Goal: Information Seeking & Learning: Understand process/instructions

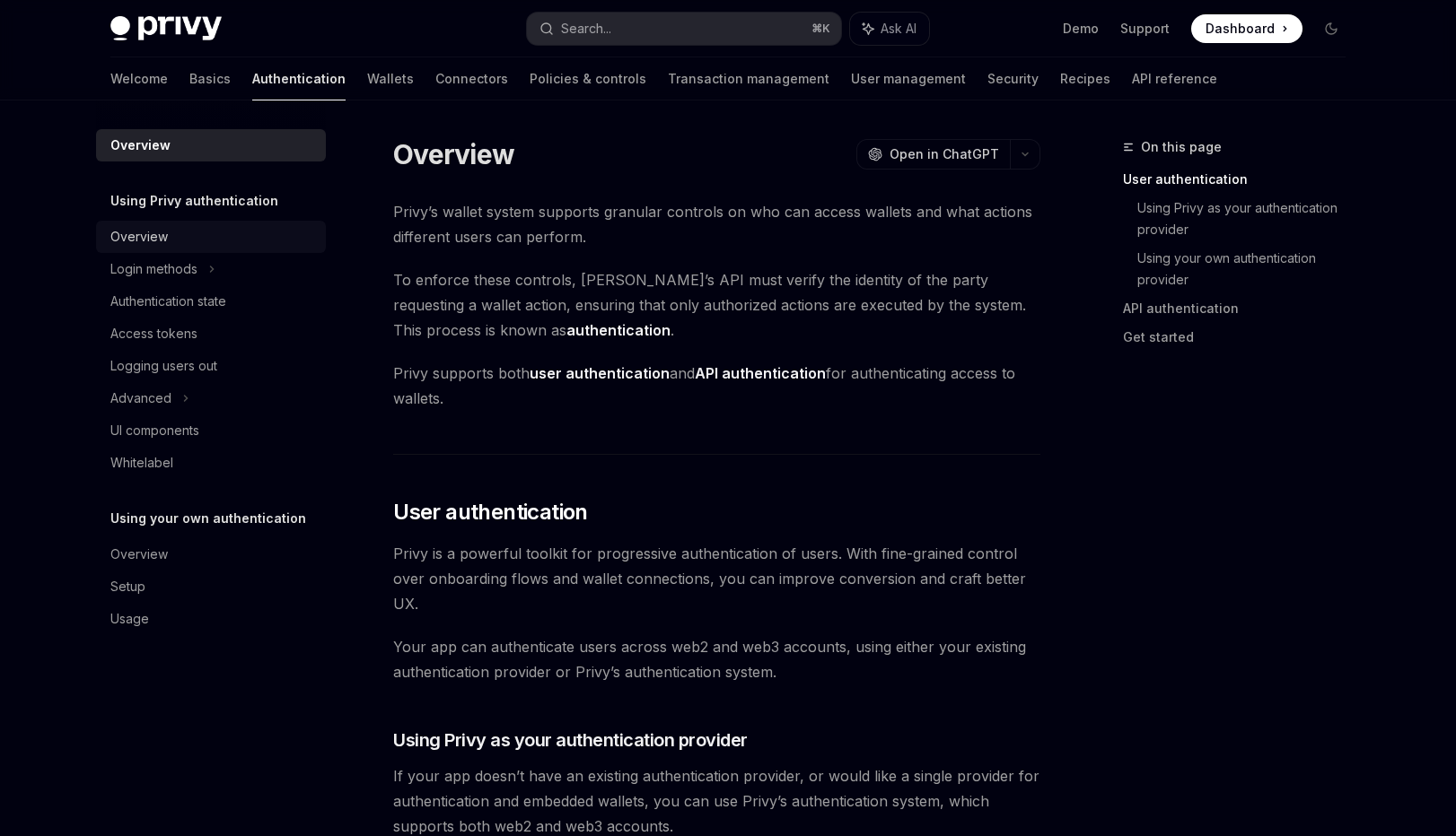
click at [158, 239] on div "Overview" at bounding box center [139, 237] width 57 height 22
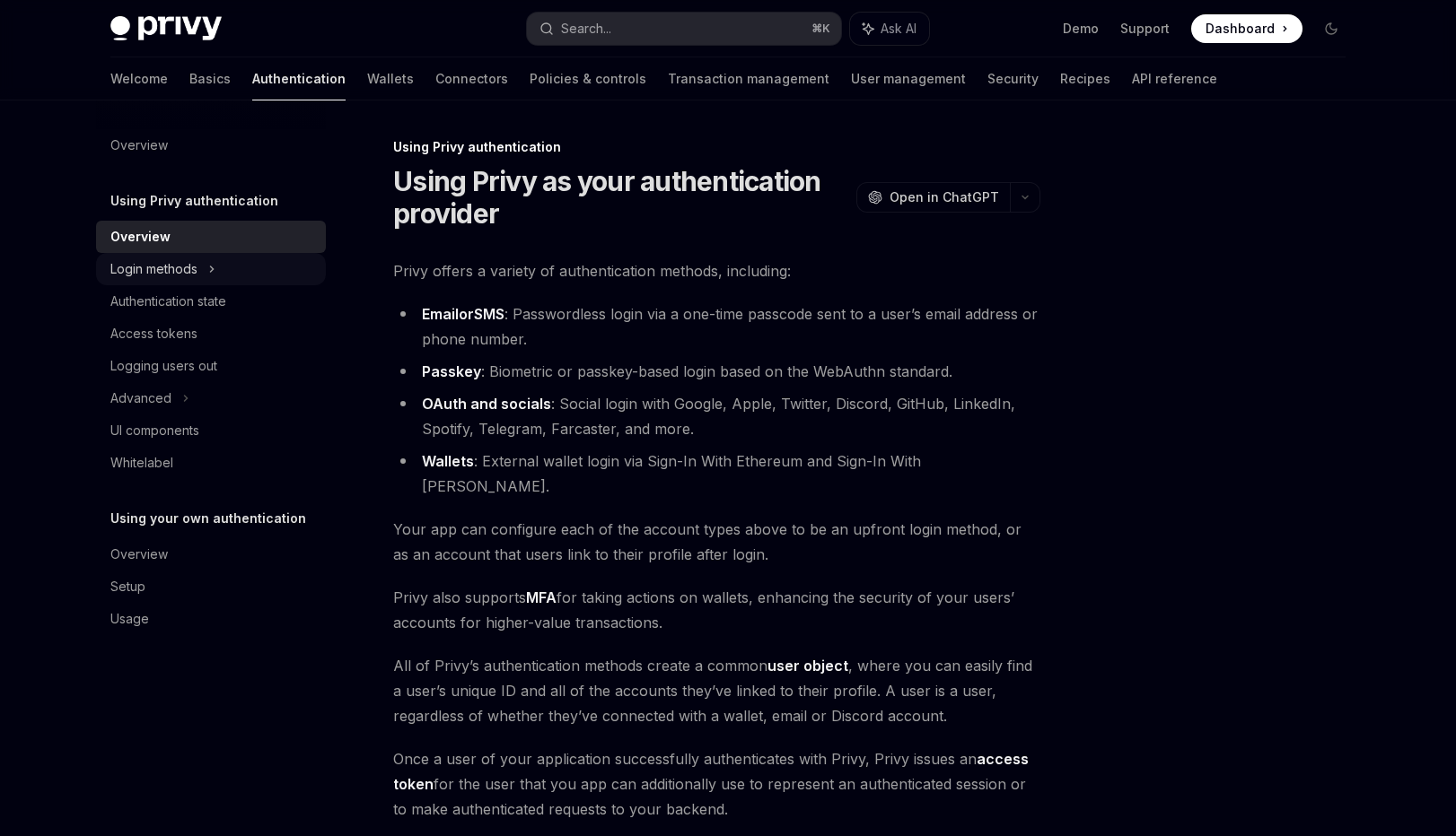
click at [138, 277] on div "Login methods" at bounding box center [154, 269] width 87 height 22
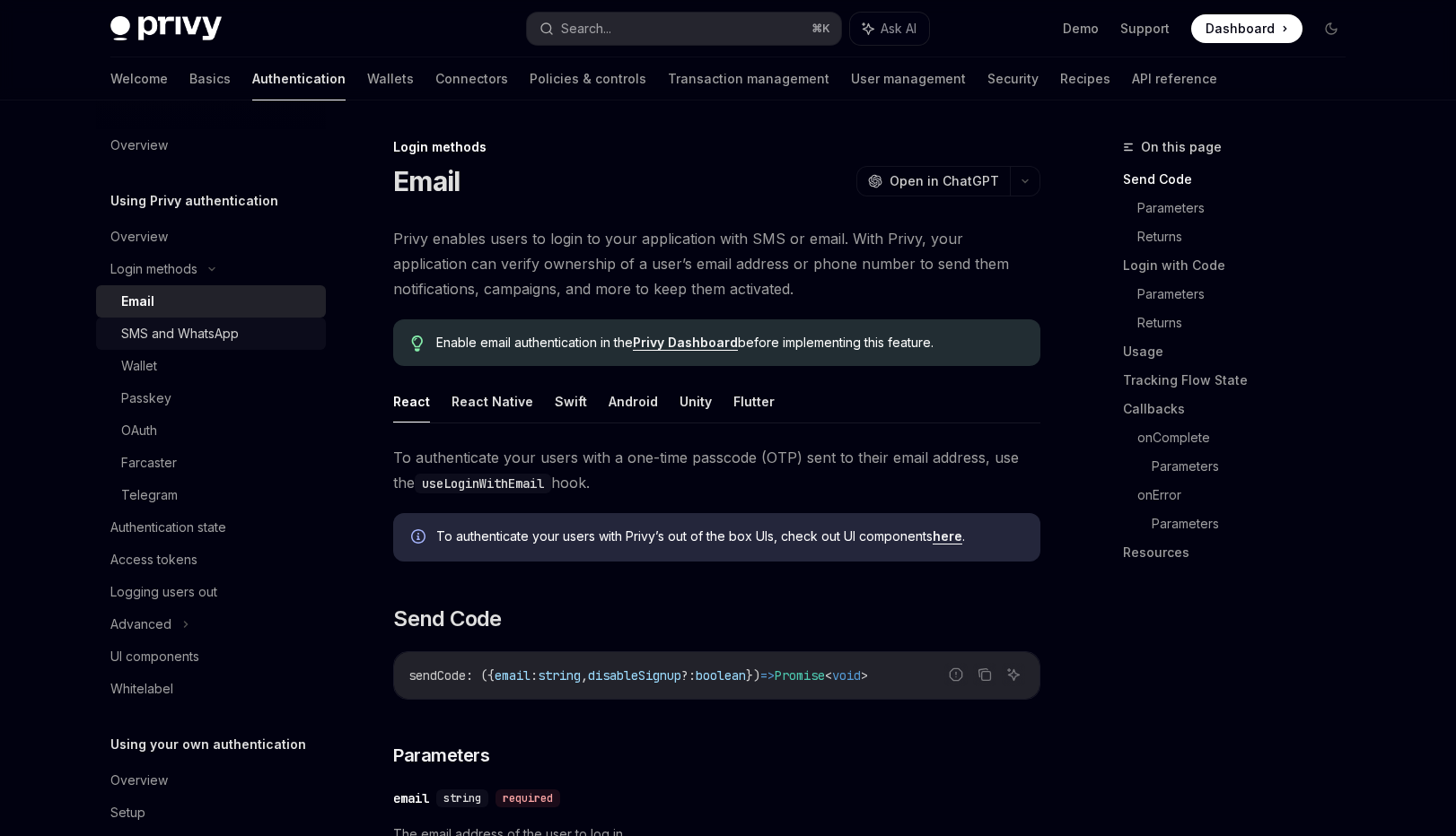
click at [151, 346] on link "SMS and WhatsApp" at bounding box center [211, 334] width 230 height 32
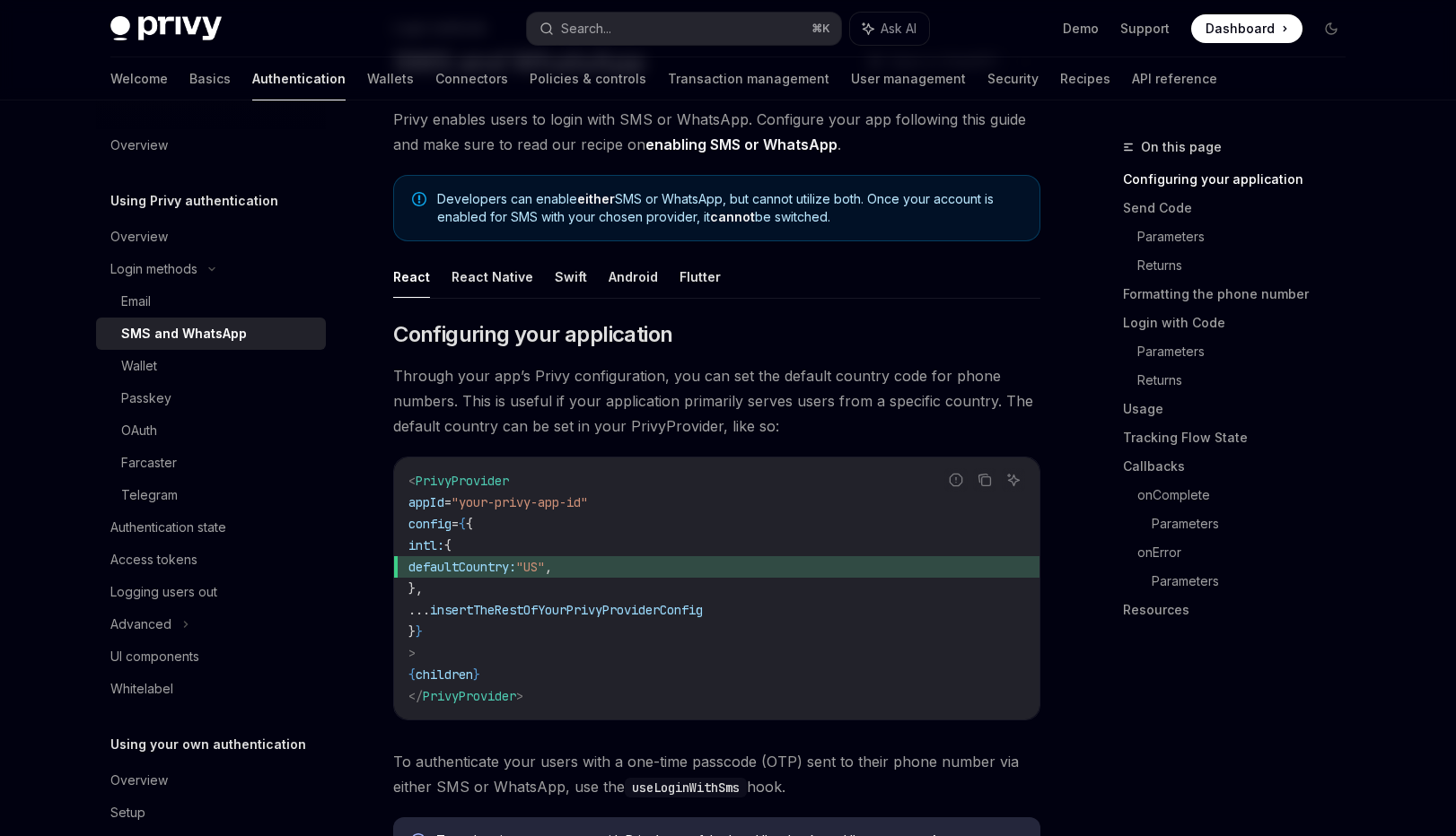
scroll to position [120, 0]
click at [187, 371] on div "Wallet" at bounding box center [218, 366] width 194 height 22
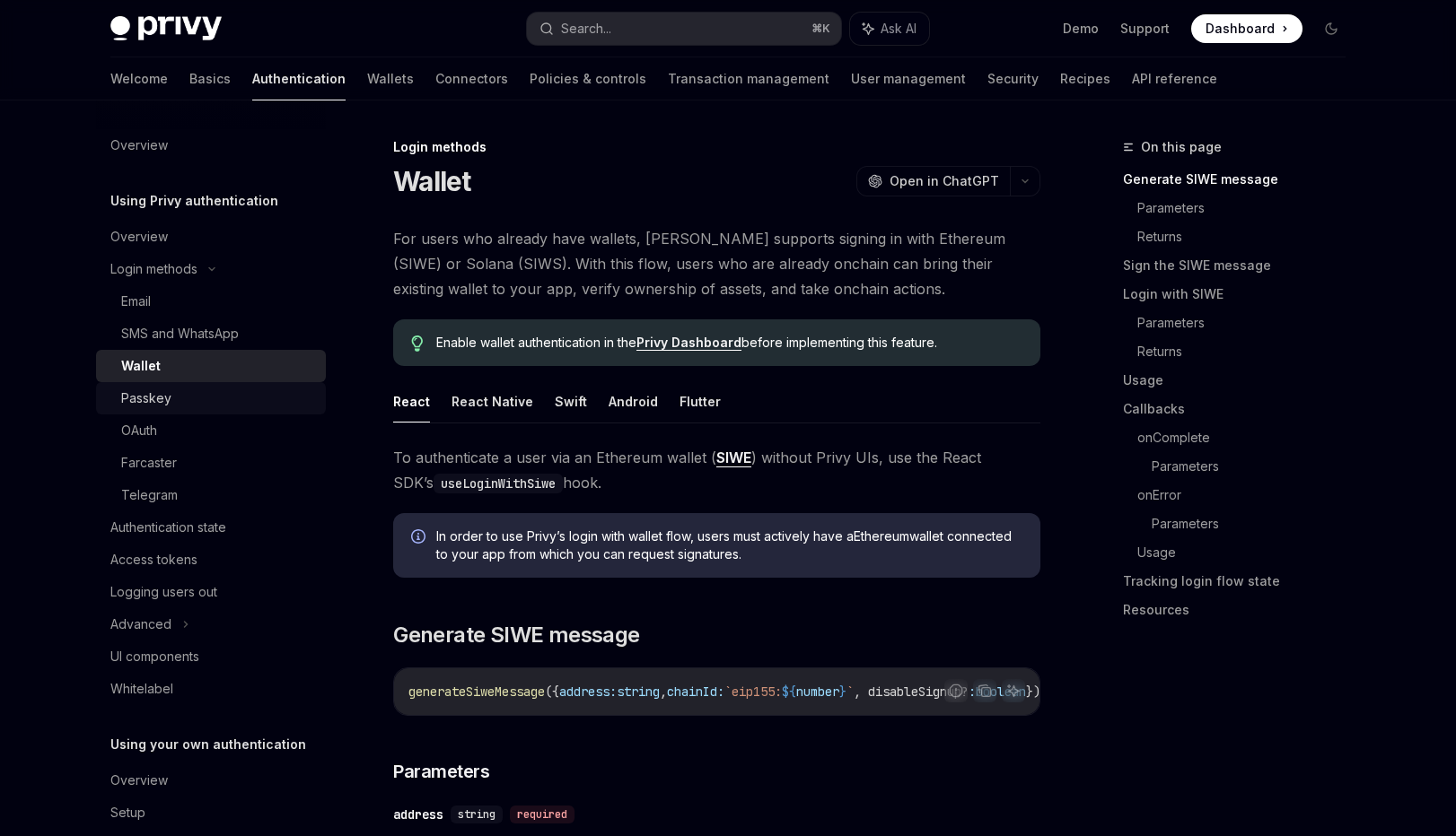
click at [189, 392] on div "Passkey" at bounding box center [218, 398] width 194 height 22
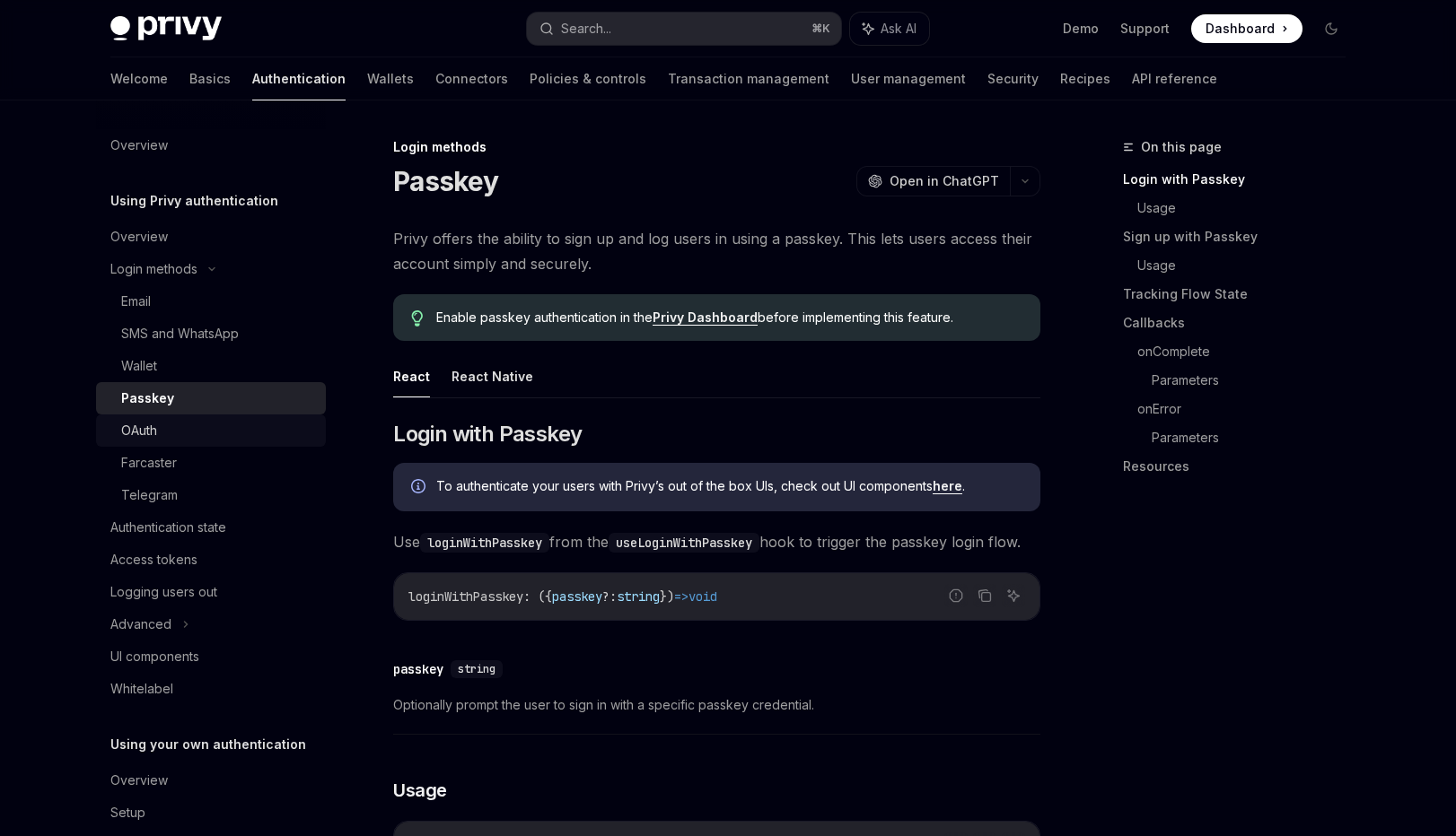
click at [198, 418] on link "OAuth" at bounding box center [211, 430] width 230 height 32
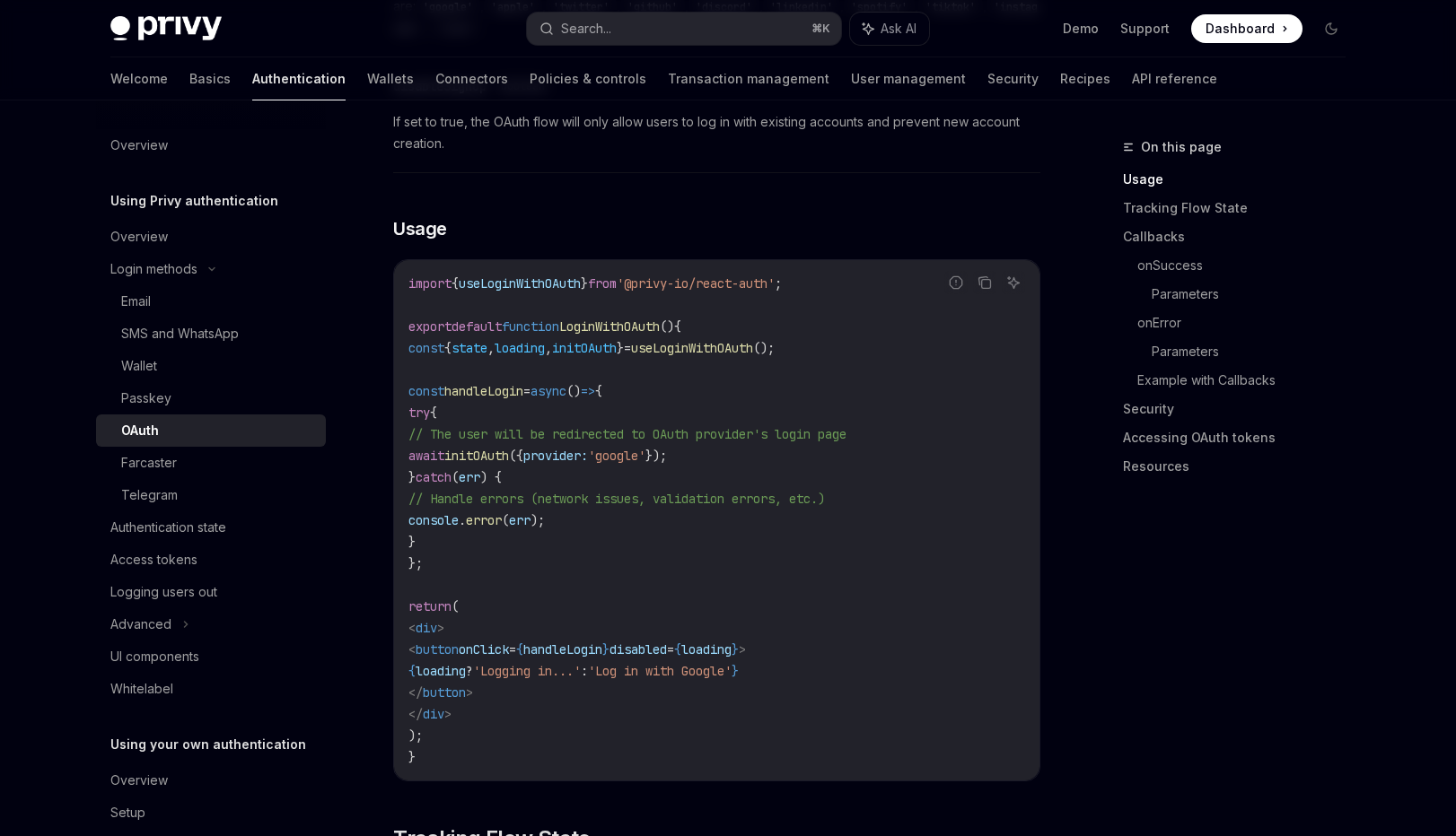
scroll to position [986, 0]
click at [171, 493] on div "Telegram" at bounding box center [149, 495] width 56 height 22
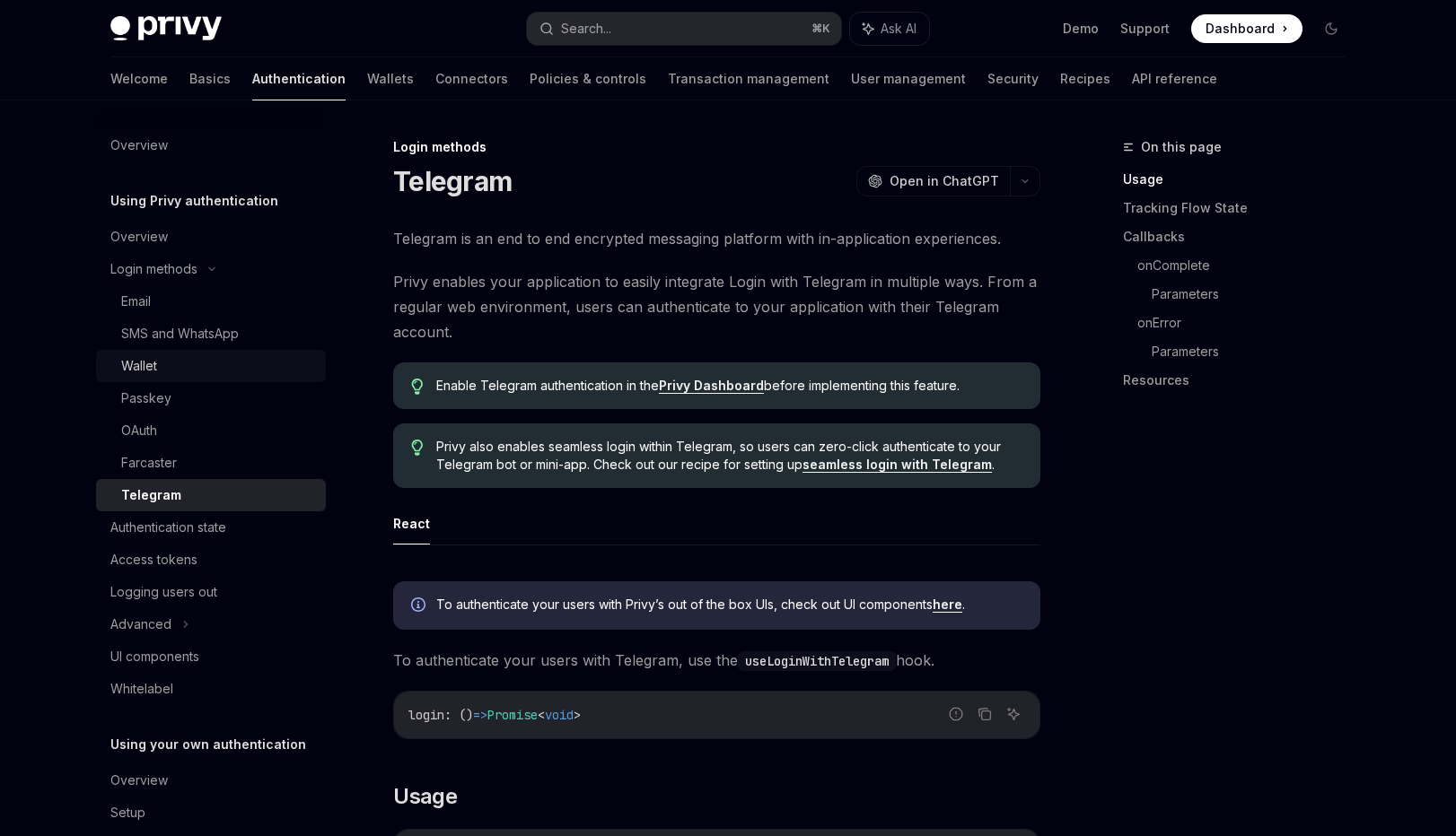
click at [150, 364] on div "Wallet" at bounding box center [139, 366] width 36 height 22
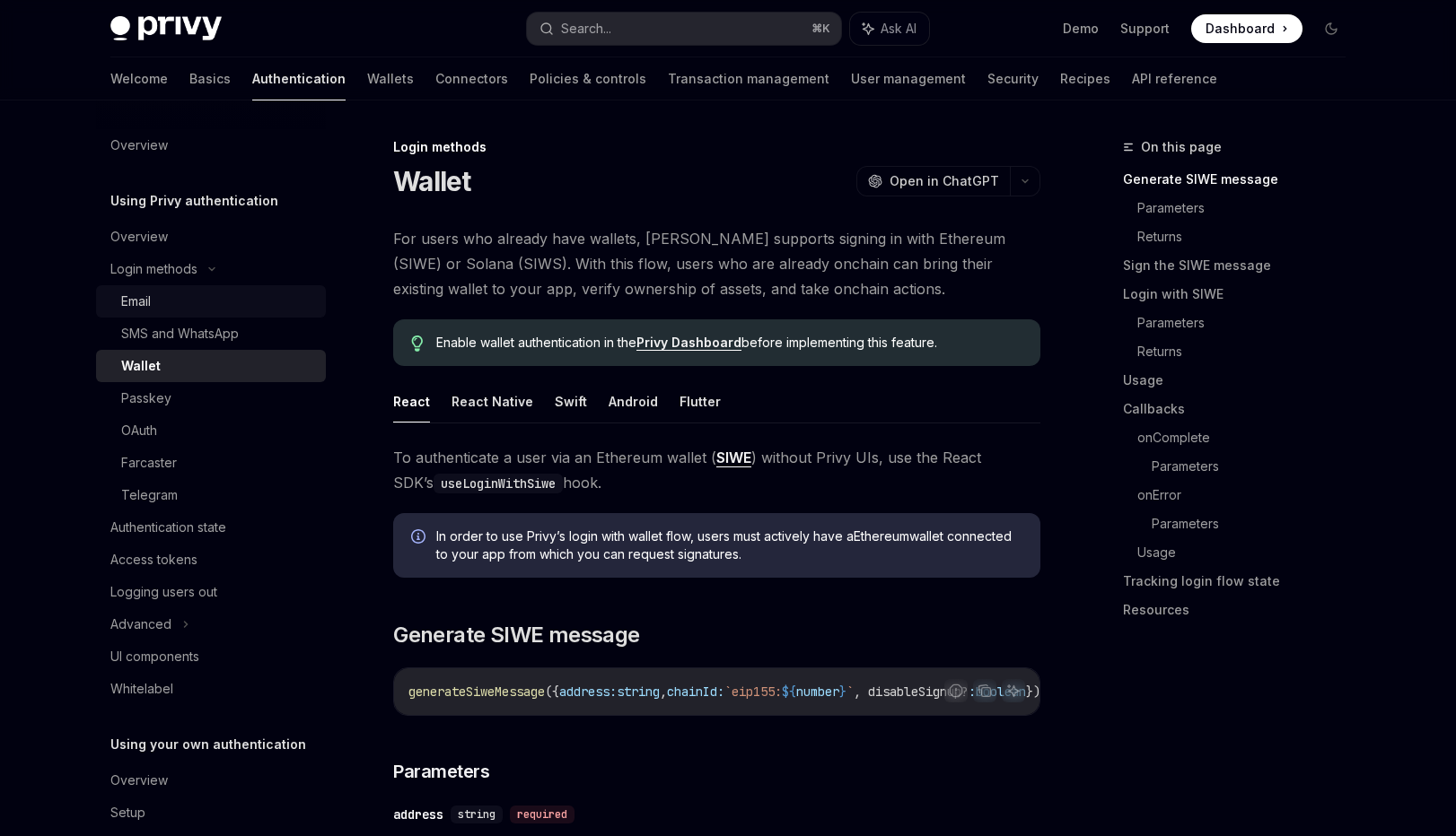
click at [152, 289] on link "Email" at bounding box center [211, 302] width 230 height 32
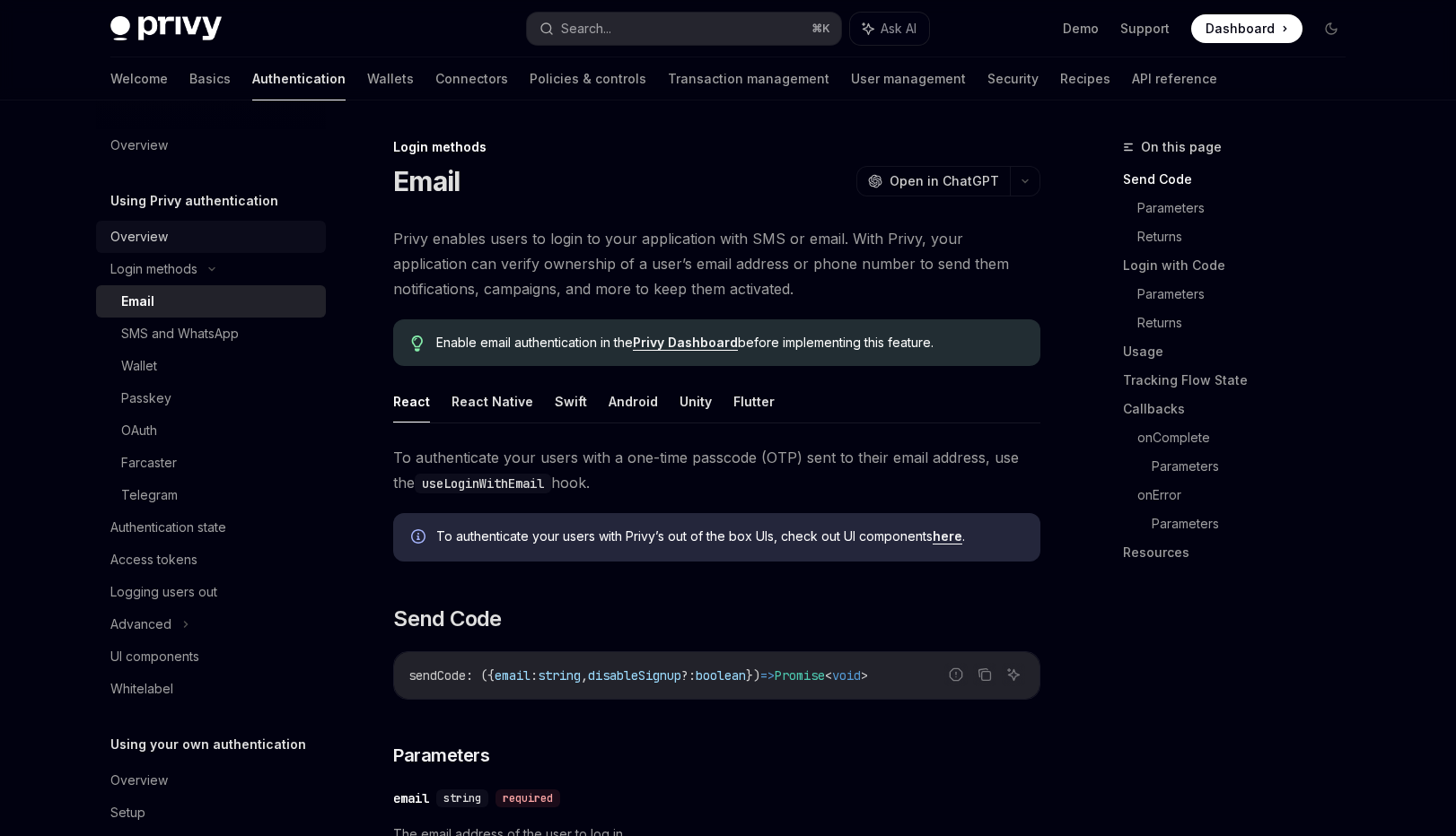
click at [156, 230] on div "Overview" at bounding box center [139, 237] width 57 height 22
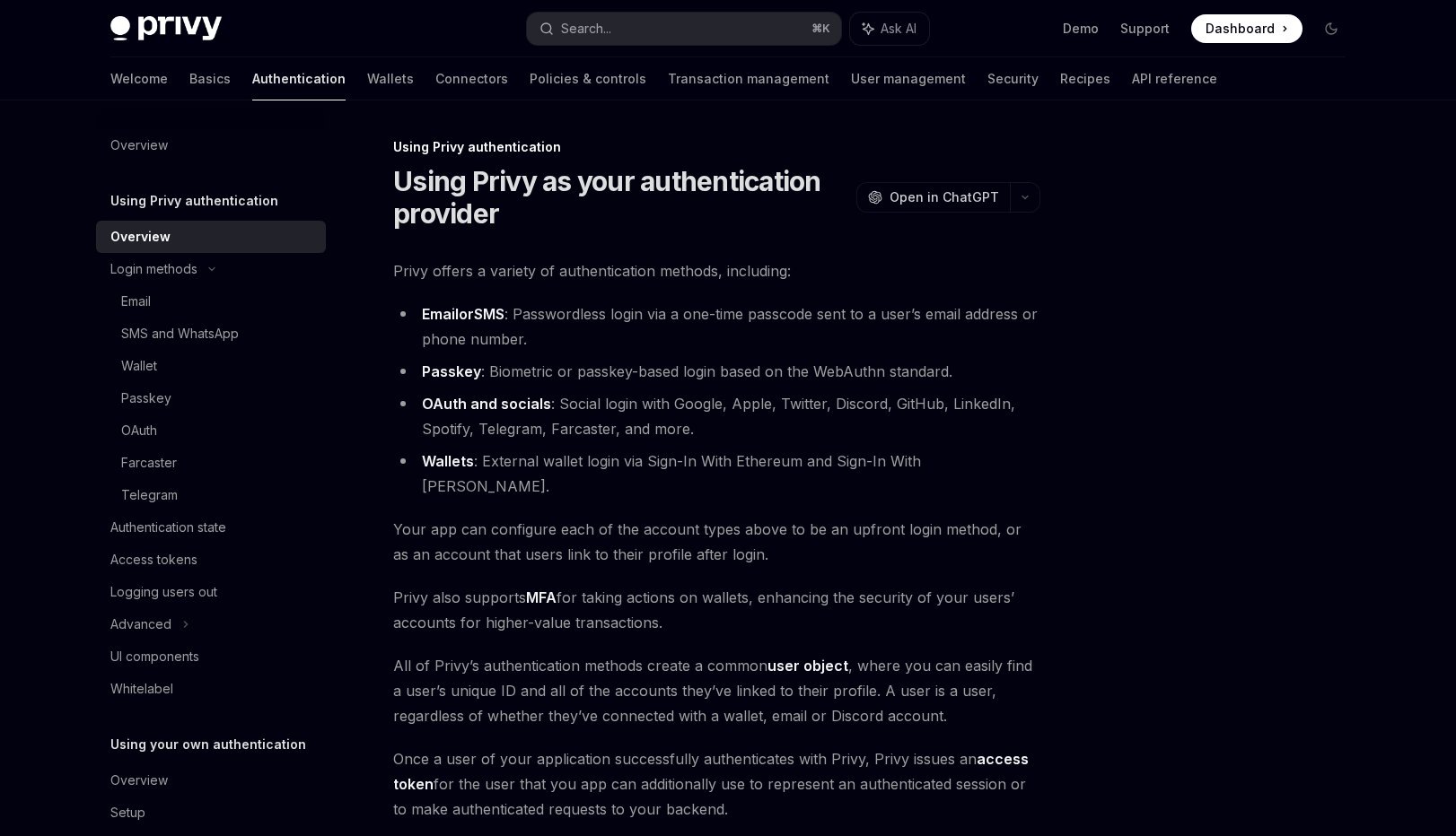
scroll to position [227, 0]
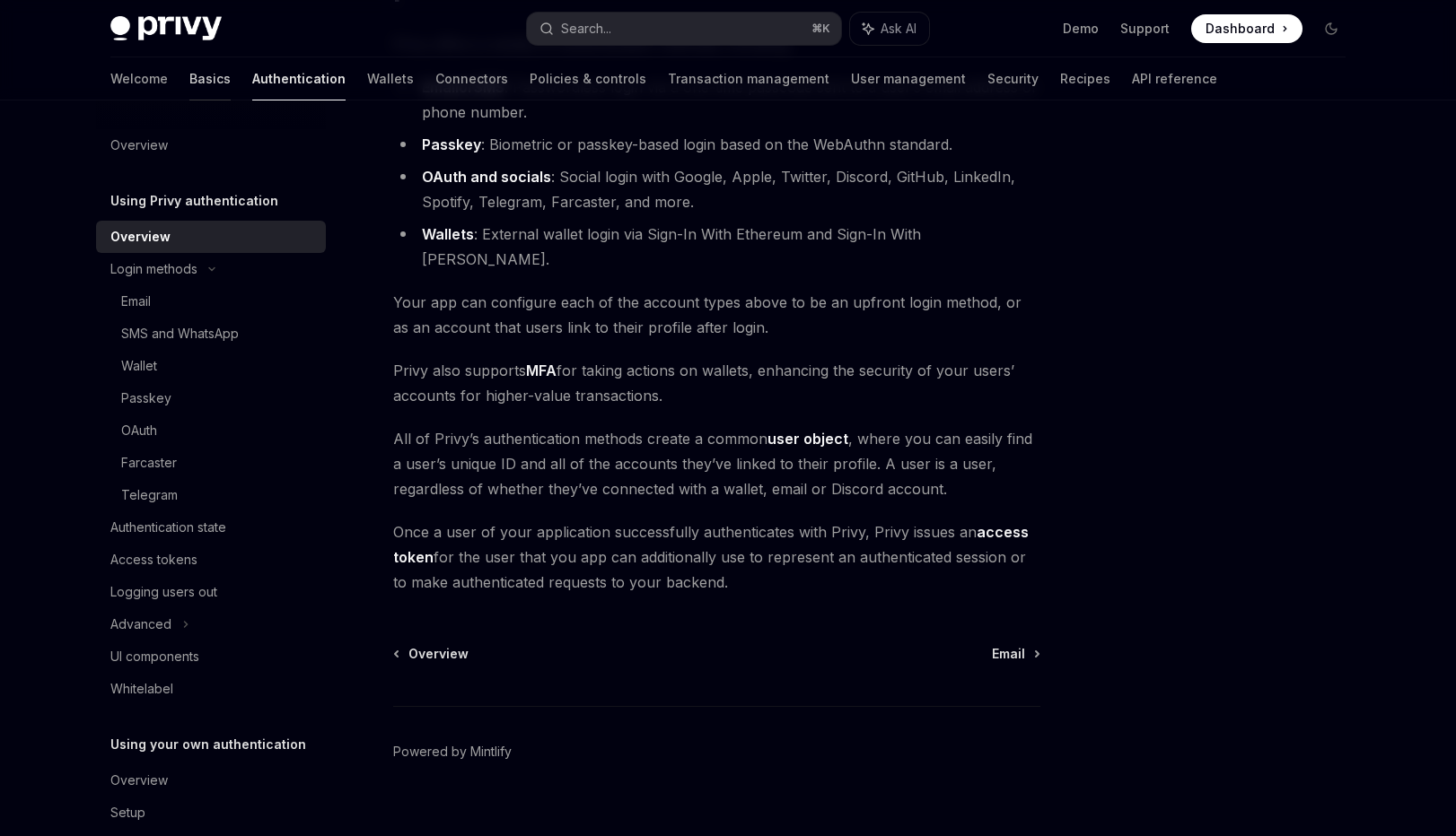
click at [189, 84] on link "Basics" at bounding box center [209, 78] width 41 height 43
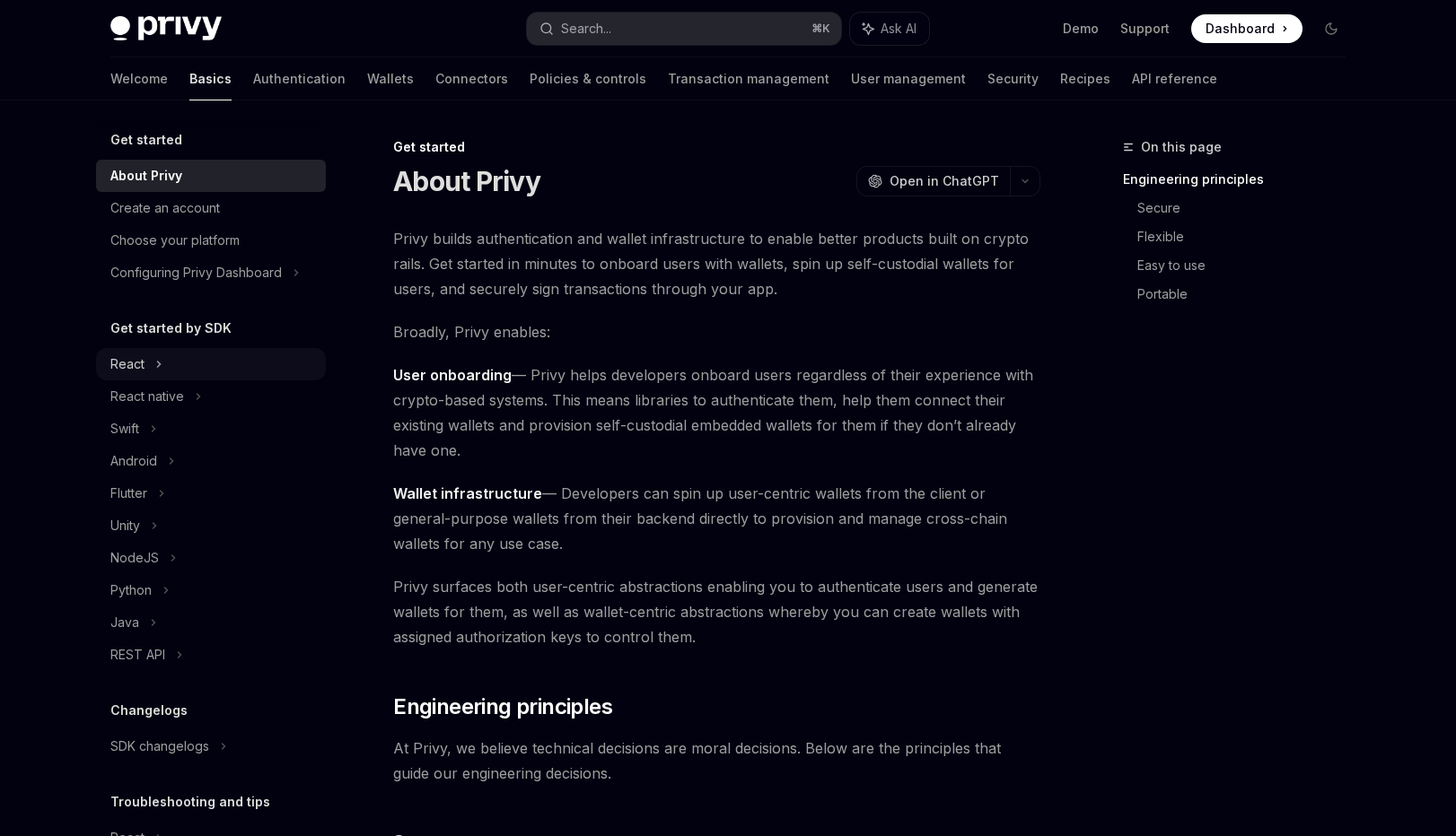
click at [149, 362] on div "React" at bounding box center [211, 365] width 230 height 32
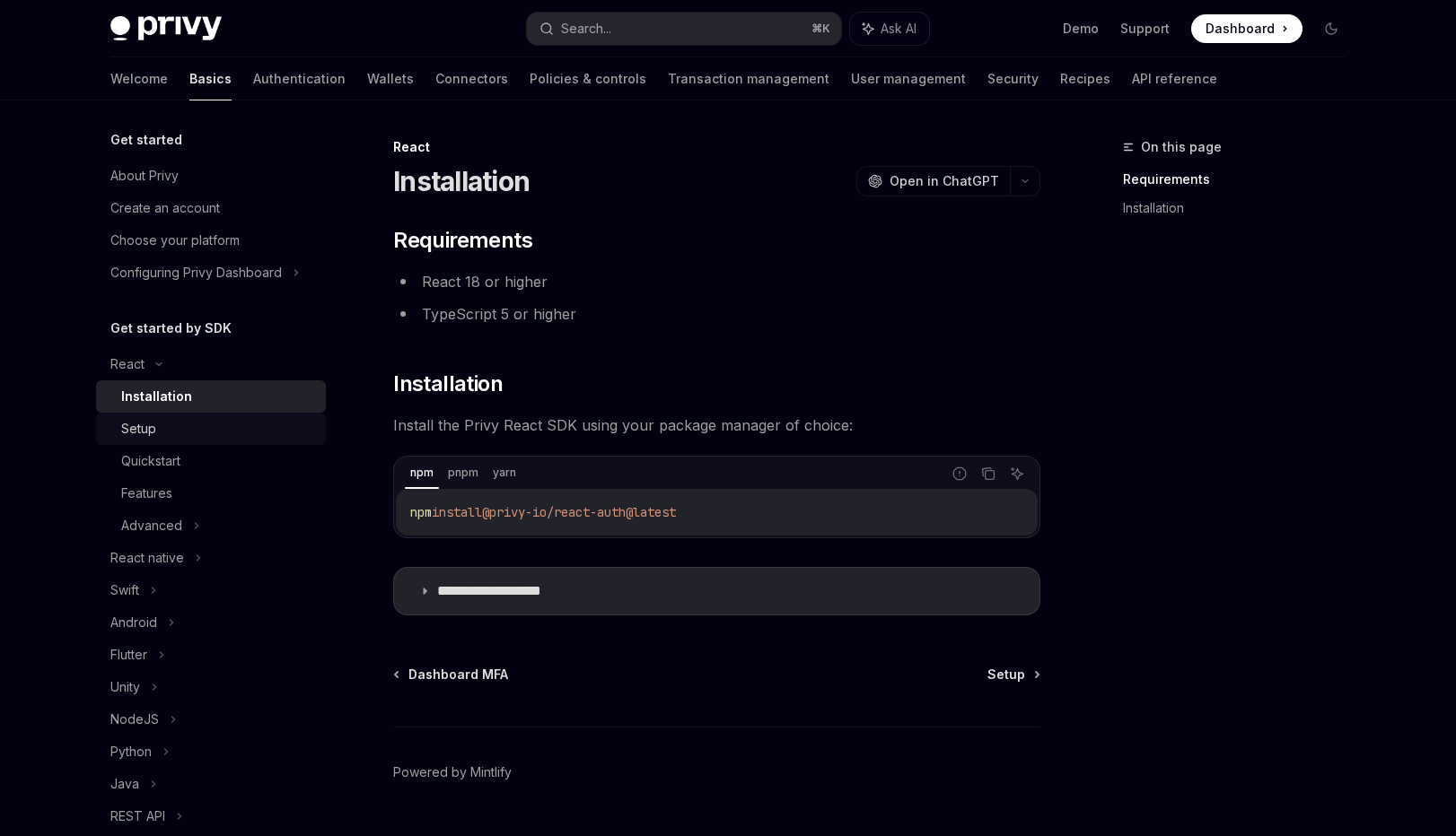
click at [162, 435] on div "Setup" at bounding box center [218, 428] width 194 height 22
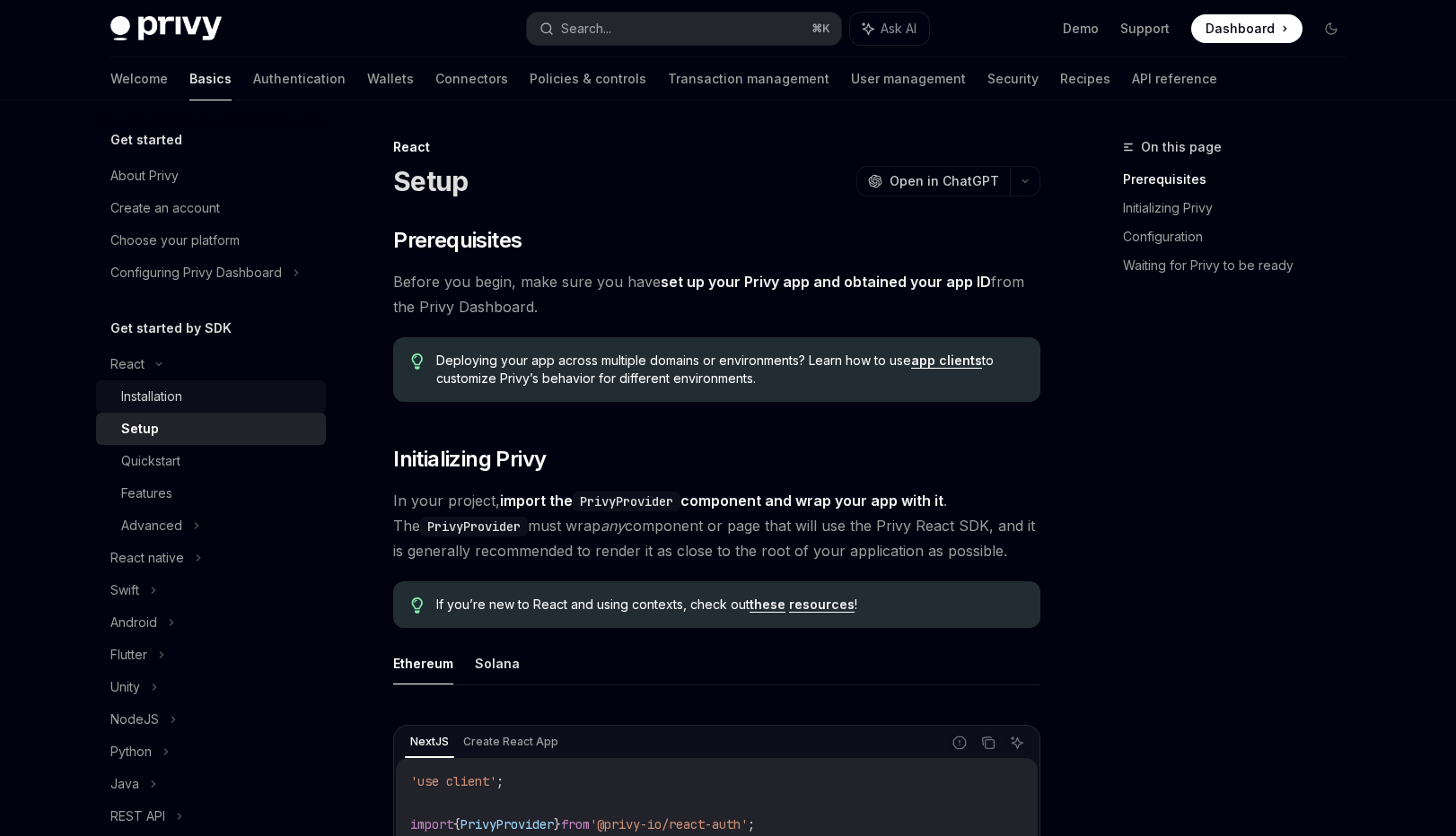
click at [158, 408] on link "Installation" at bounding box center [211, 397] width 230 height 32
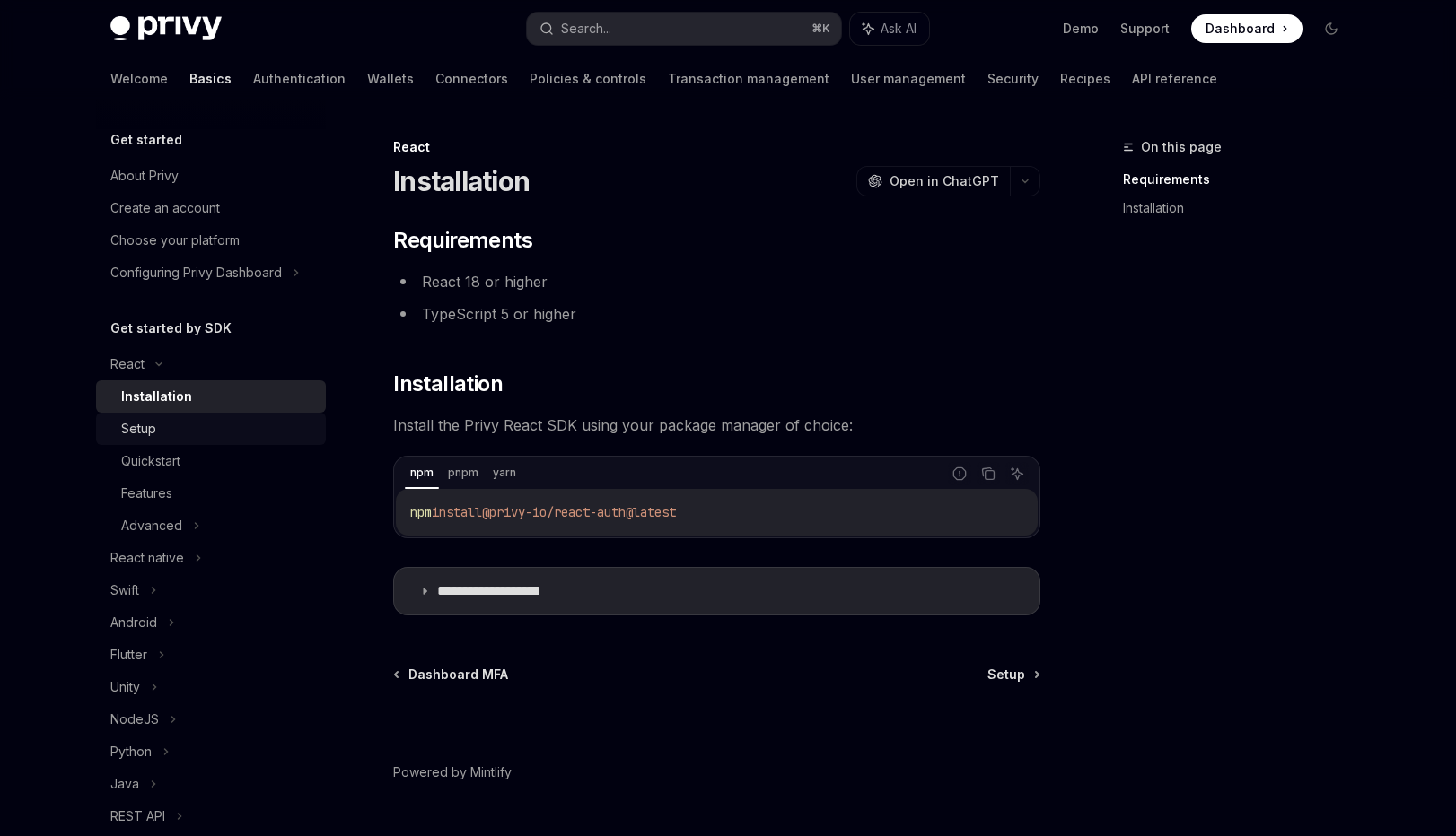
click at [158, 427] on div "Setup" at bounding box center [218, 428] width 194 height 22
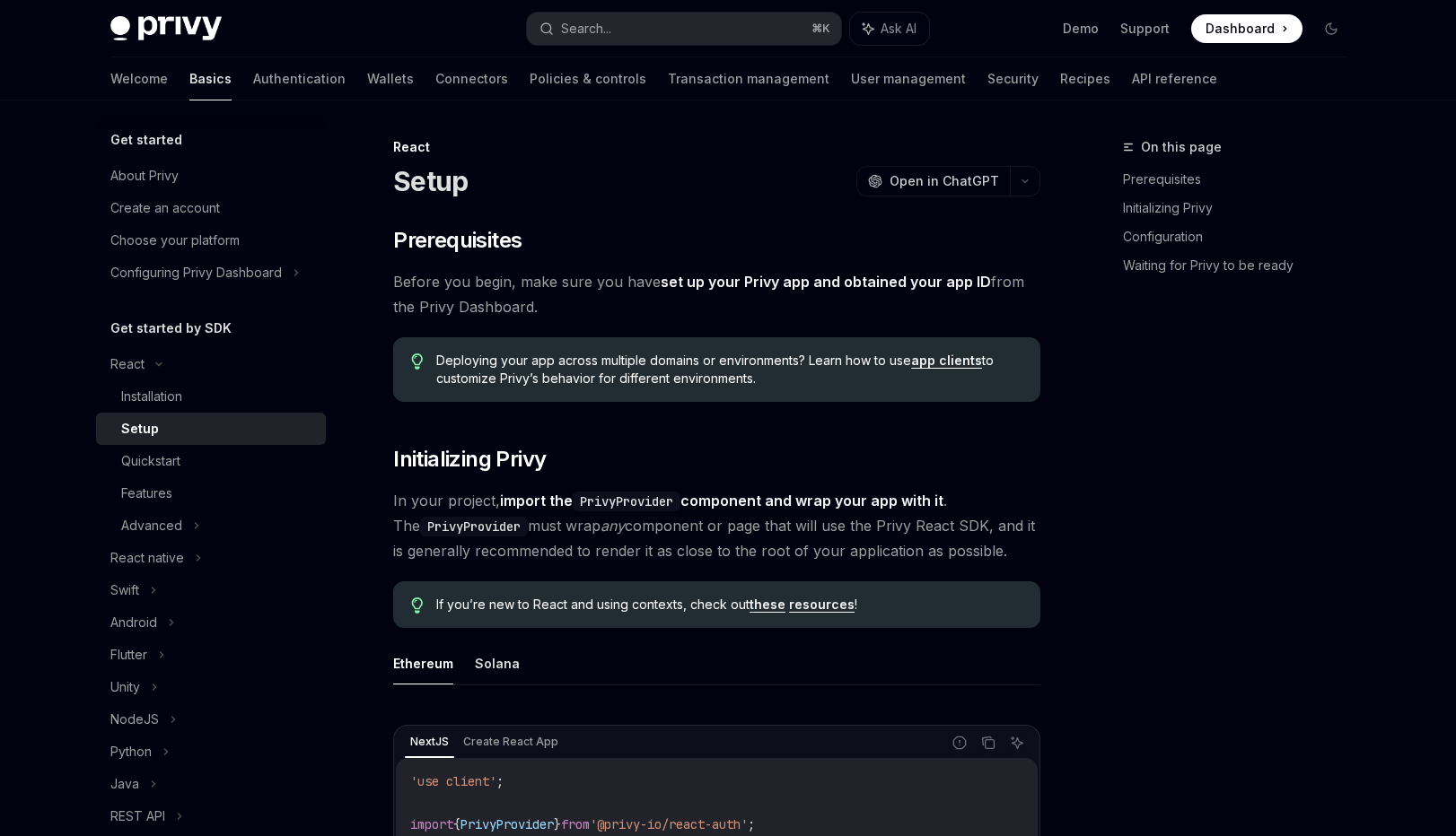
type textarea "*"
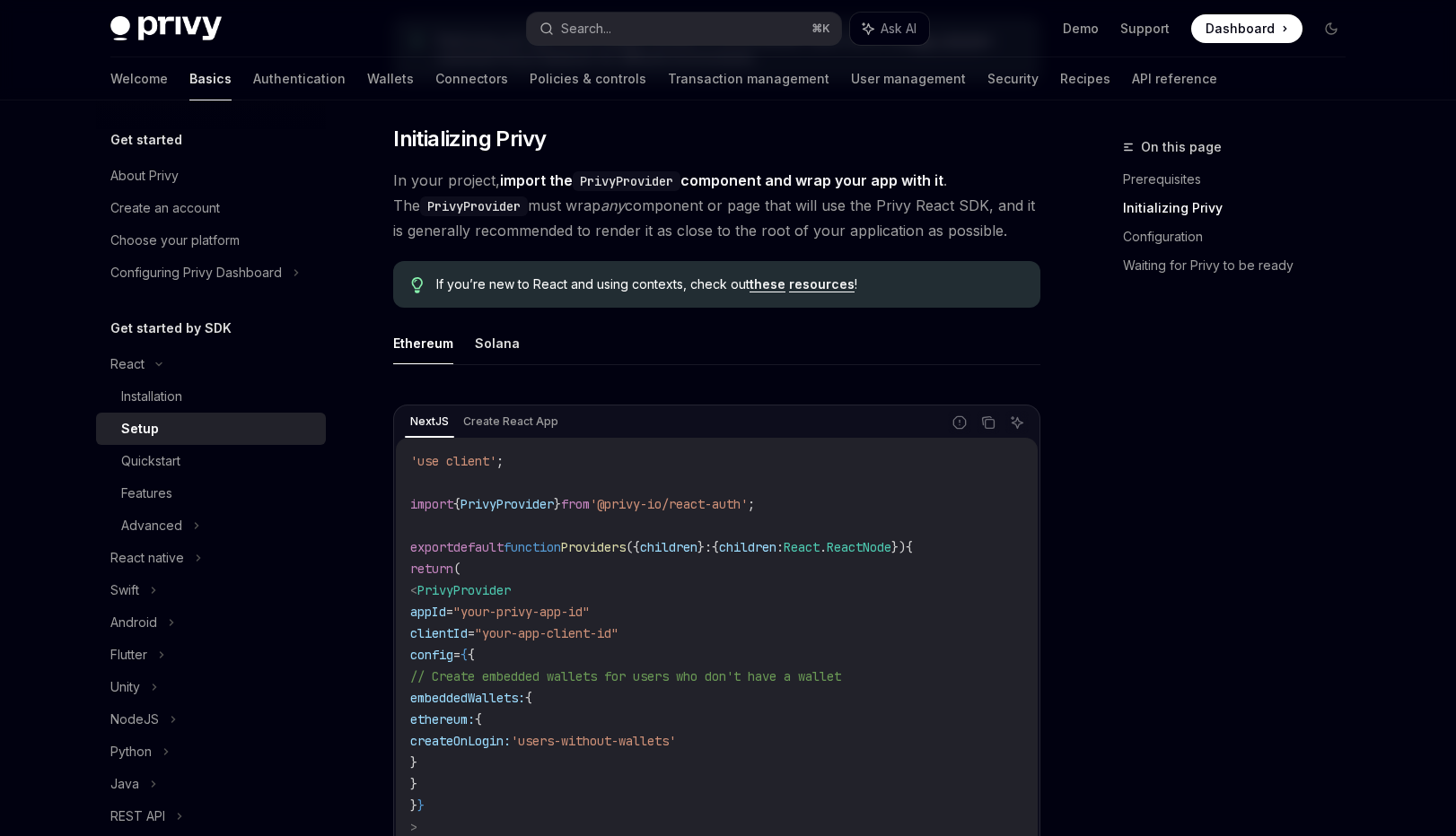
scroll to position [322, 0]
